Goal: Information Seeking & Learning: Learn about a topic

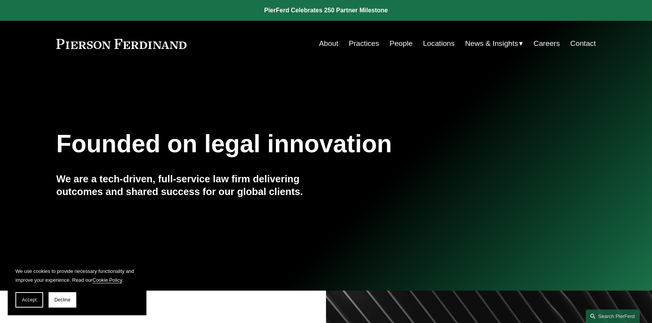
click at [398, 44] on link "People" at bounding box center [400, 43] width 23 height 15
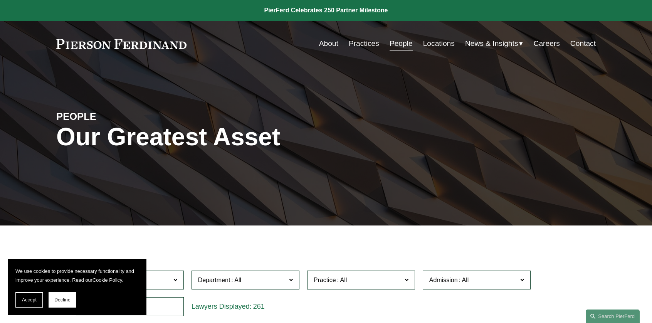
click at [31, 300] on span "Accept" at bounding box center [29, 299] width 15 height 5
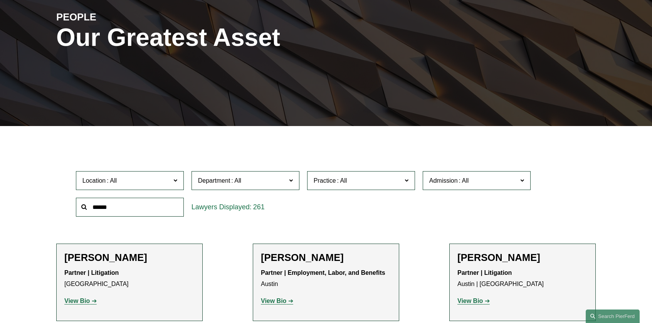
scroll to position [116, 0]
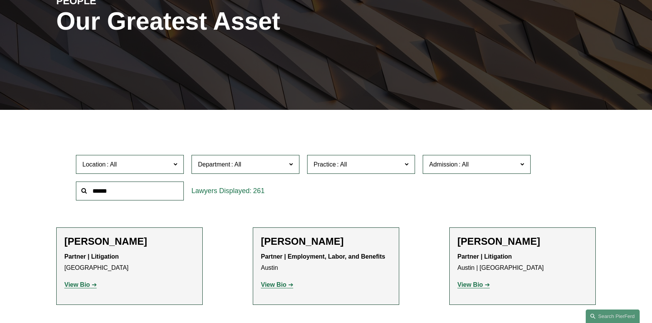
click at [143, 194] on input "text" at bounding box center [130, 190] width 108 height 19
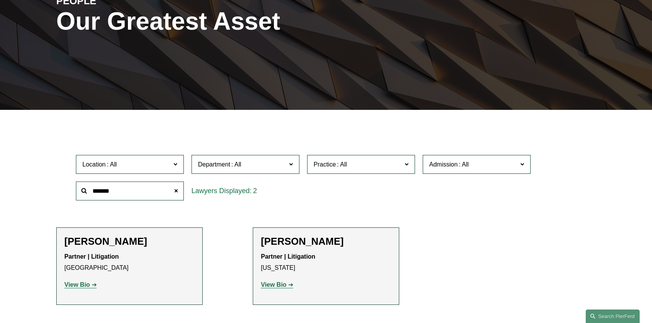
type input "*******"
click at [133, 262] on p "Partner | Litigation [GEOGRAPHIC_DATA]" at bounding box center [129, 262] width 130 height 22
click at [81, 285] on strong "View Bio" at bounding box center [76, 284] width 25 height 7
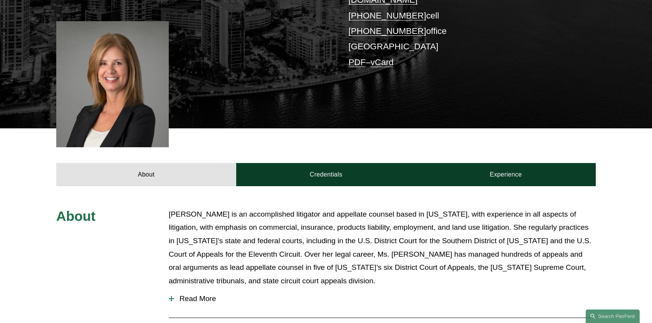
scroll to position [231, 0]
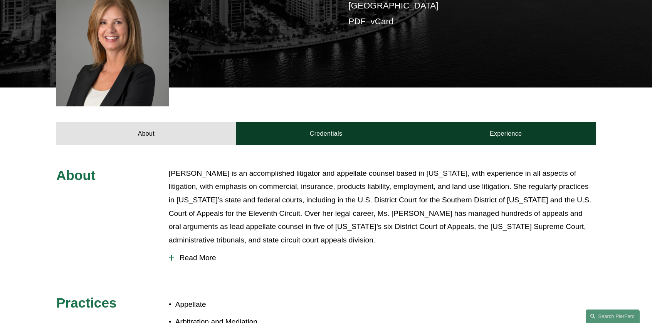
click at [194, 253] on span "Read More" at bounding box center [384, 257] width 421 height 8
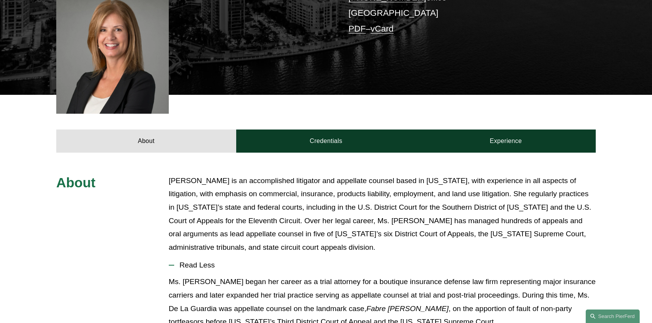
scroll to position [225, 0]
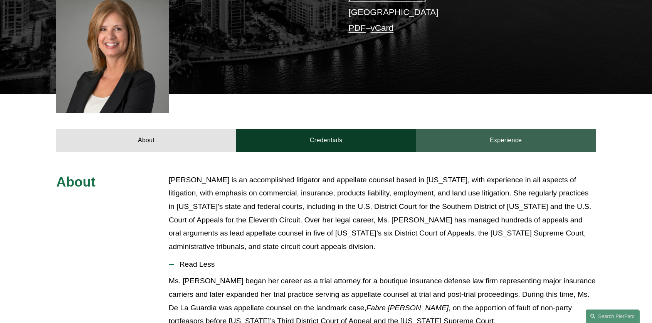
click at [508, 129] on link "Experience" at bounding box center [506, 140] width 180 height 23
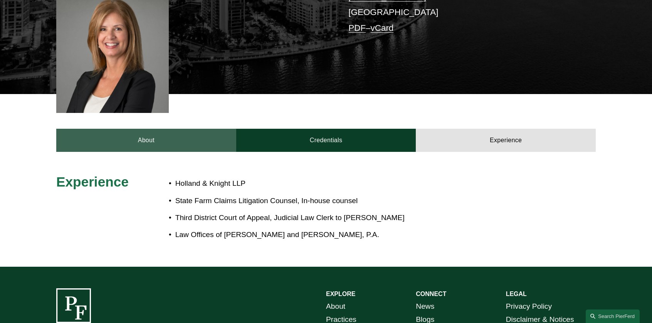
click at [150, 129] on link "About" at bounding box center [146, 140] width 180 height 23
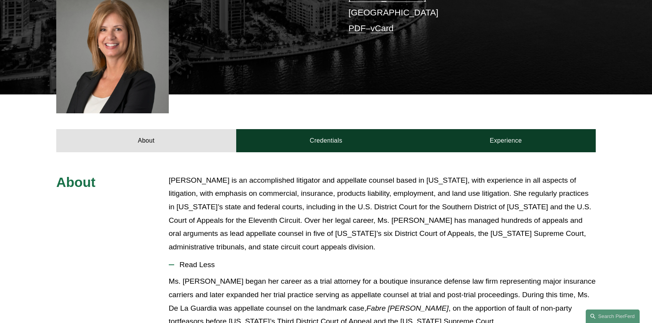
scroll to position [109, 0]
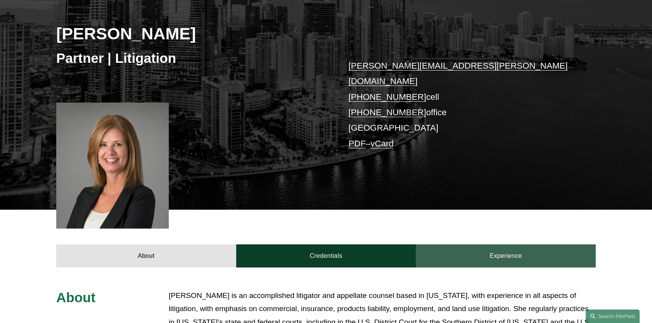
click at [475, 248] on link "Experience" at bounding box center [506, 255] width 180 height 23
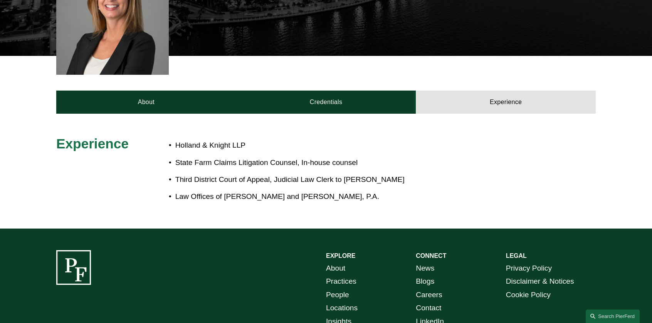
scroll to position [263, 0]
